Goal: Navigation & Orientation: Find specific page/section

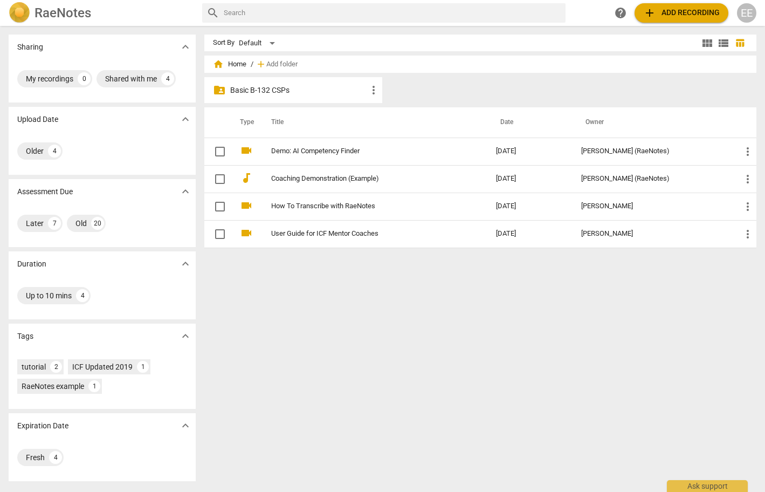
click at [273, 92] on p "Basic B-132 CSPs" at bounding box center [298, 90] width 137 height 11
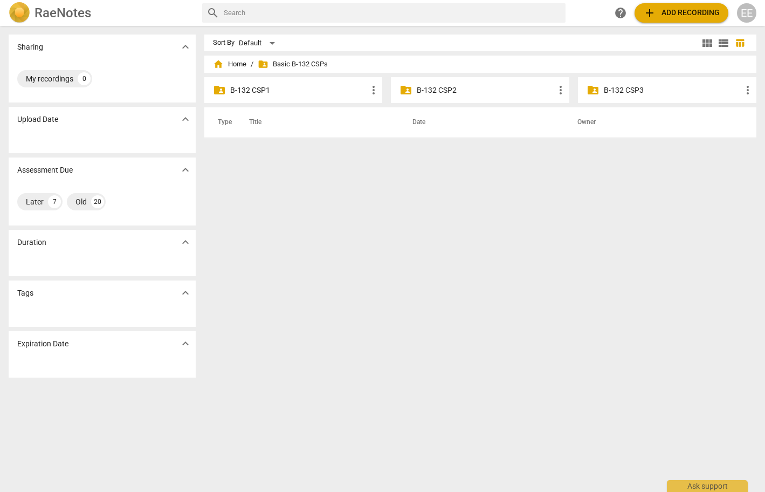
click at [411, 92] on div "folder_shared B-132 CSP2 more_vert" at bounding box center [480, 90] width 178 height 26
click at [424, 91] on p "B-132 CSP2" at bounding box center [485, 90] width 137 height 11
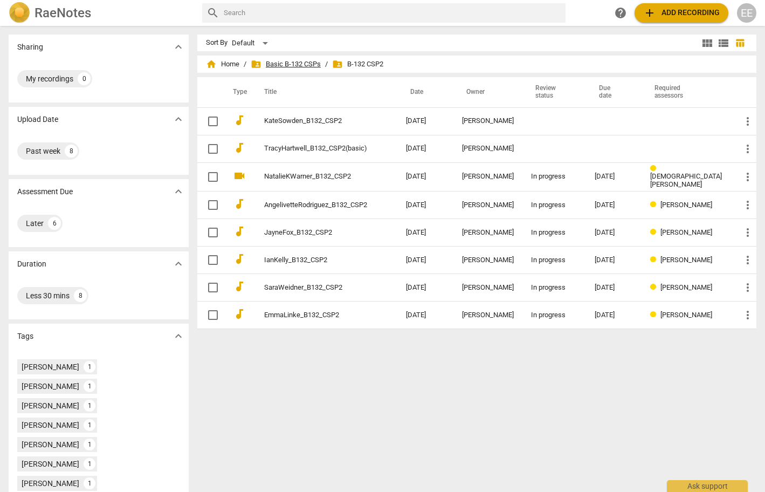
click at [297, 65] on span "folder_shared Basic B-132 CSPs" at bounding box center [286, 64] width 70 height 11
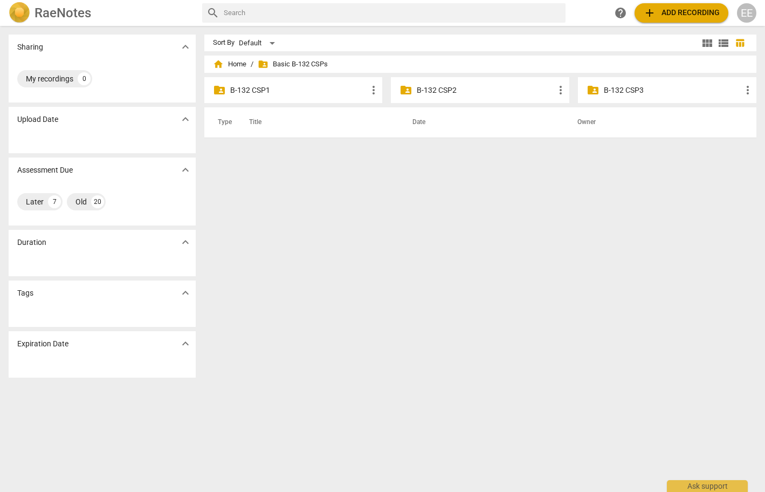
click at [587, 89] on span "folder_shared" at bounding box center [593, 90] width 13 height 13
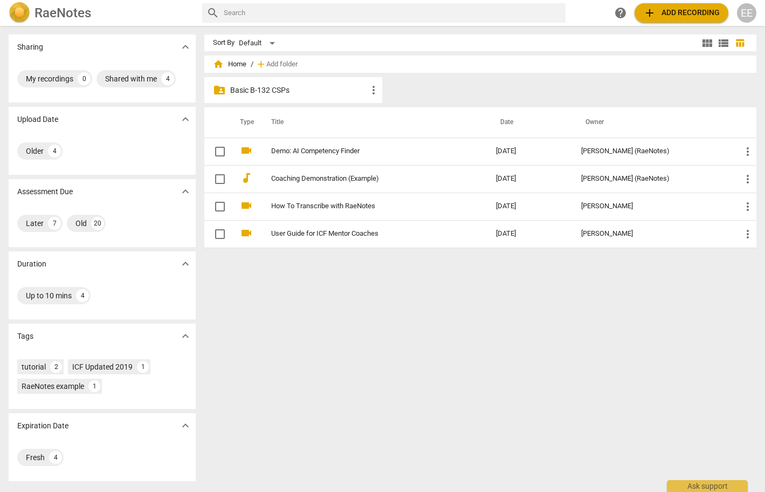
click at [260, 90] on p "Basic B-132 CSPs" at bounding box center [298, 90] width 137 height 11
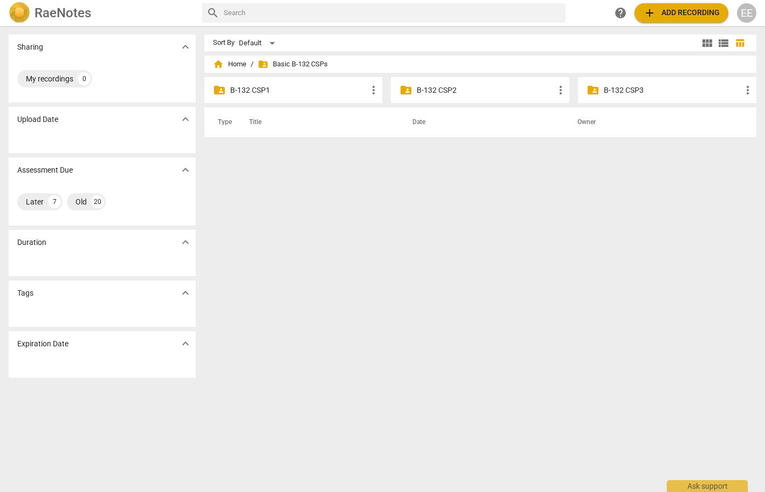
click at [261, 93] on p "B-132 CSP1" at bounding box center [298, 90] width 137 height 11
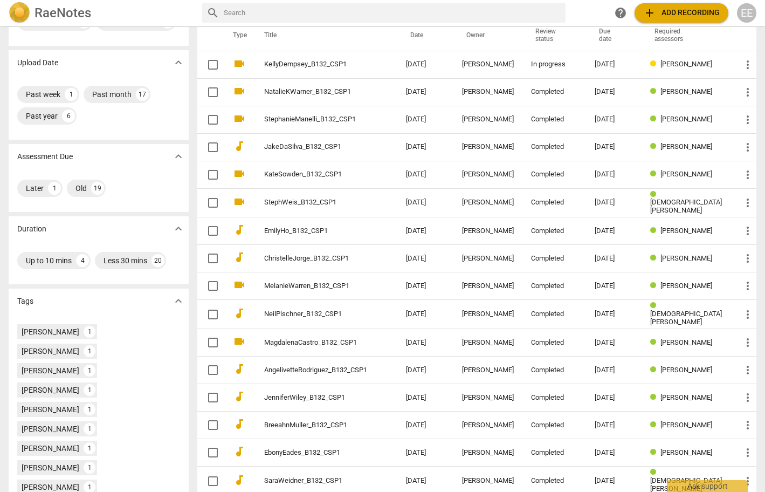
scroll to position [60, 0]
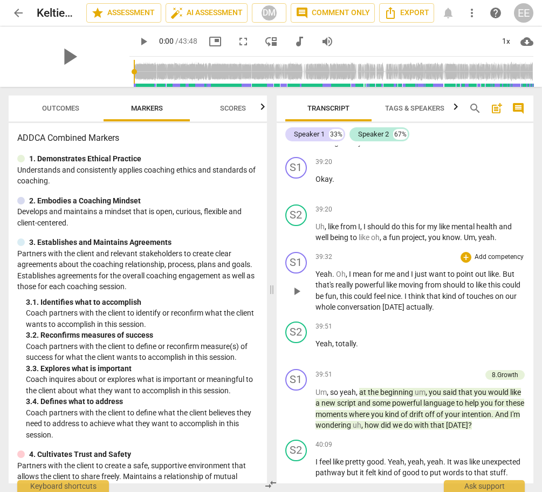
scroll to position [0, 1]
click at [420, 280] on span "moving" at bounding box center [411, 284] width 26 height 9
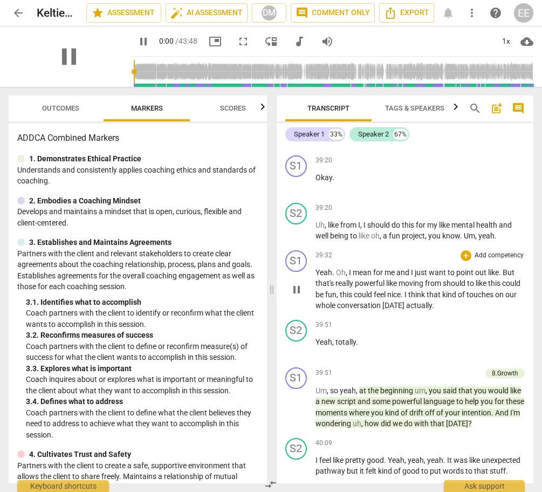
scroll to position [0, 1]
click at [418, 279] on span "moving" at bounding box center [411, 283] width 26 height 9
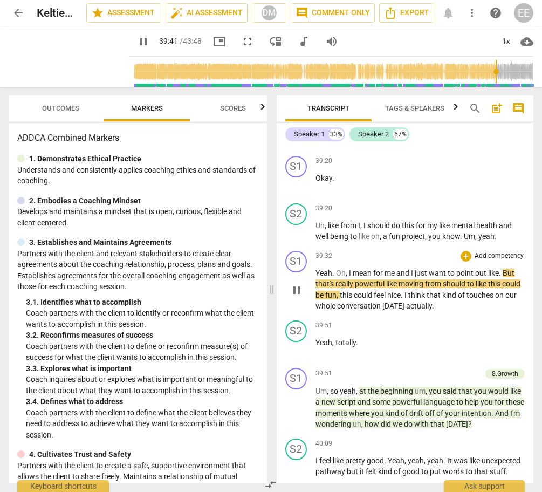
scroll to position [0, 0]
click at [415, 267] on p "Yeah . Oh , I mean for me and I just want to point out like . But that's really…" at bounding box center [420, 289] width 210 height 44
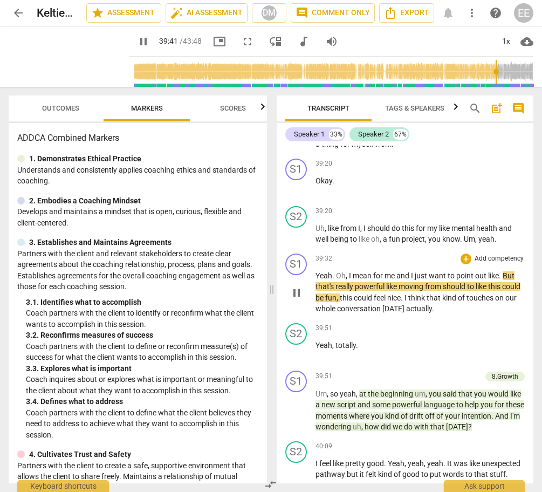
scroll to position [9120, 0]
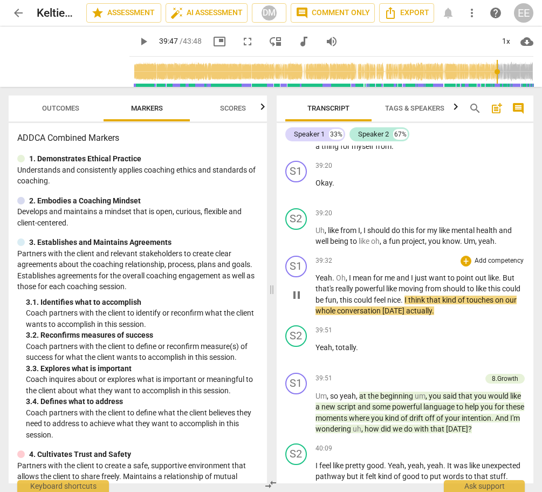
type input "2387"
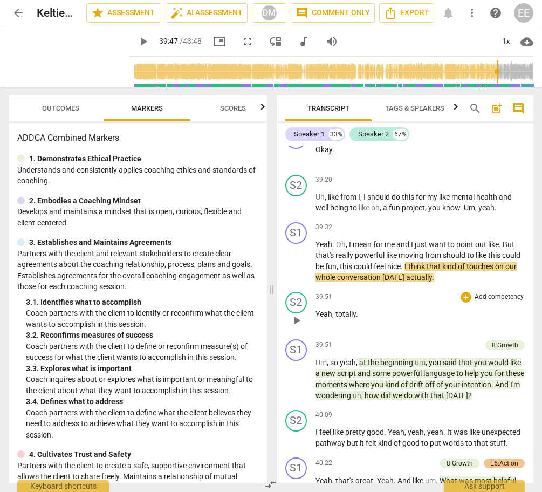
scroll to position [9157, 0]
